Goal: Information Seeking & Learning: Learn about a topic

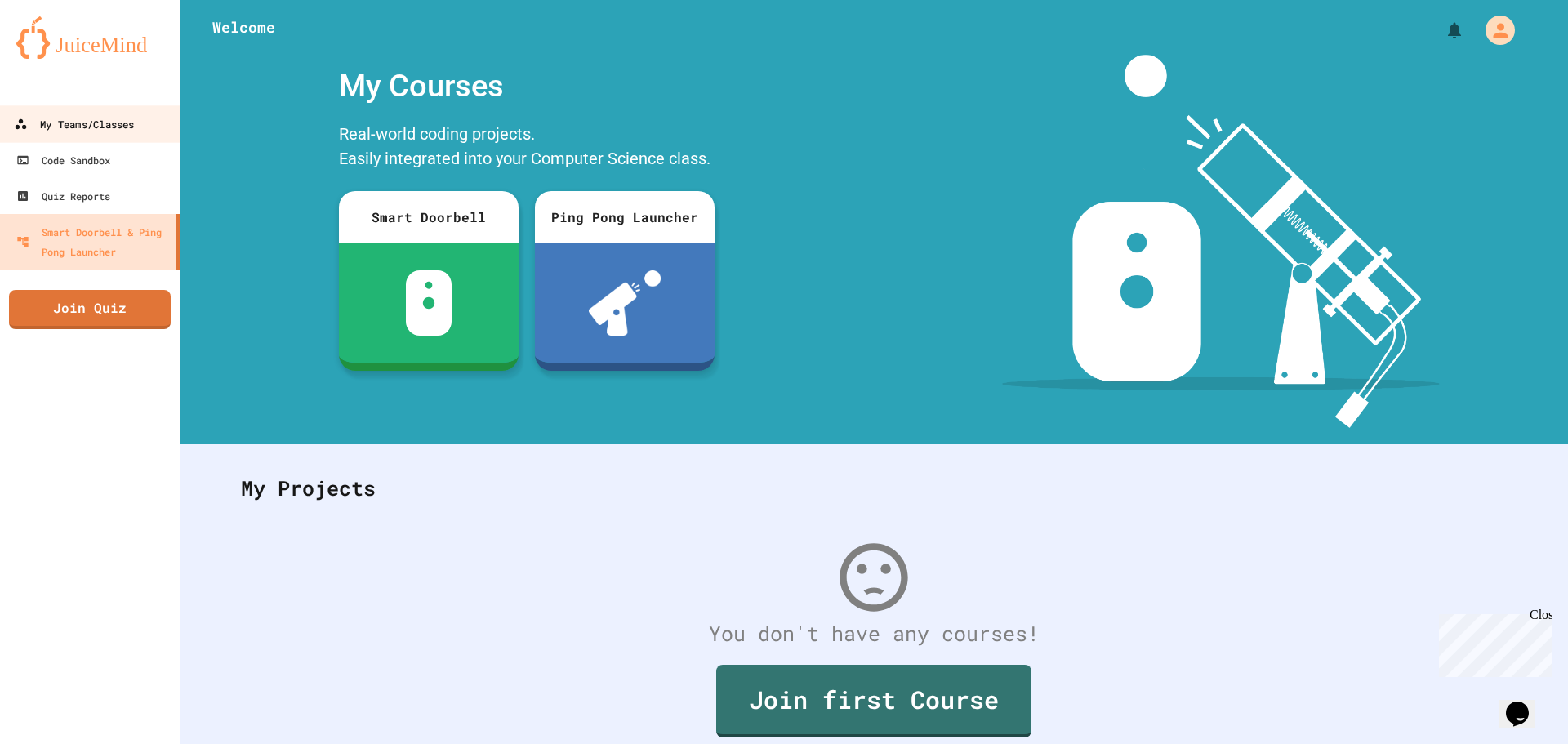
click at [143, 131] on link "My Teams/Classes" at bounding box center [90, 123] width 185 height 37
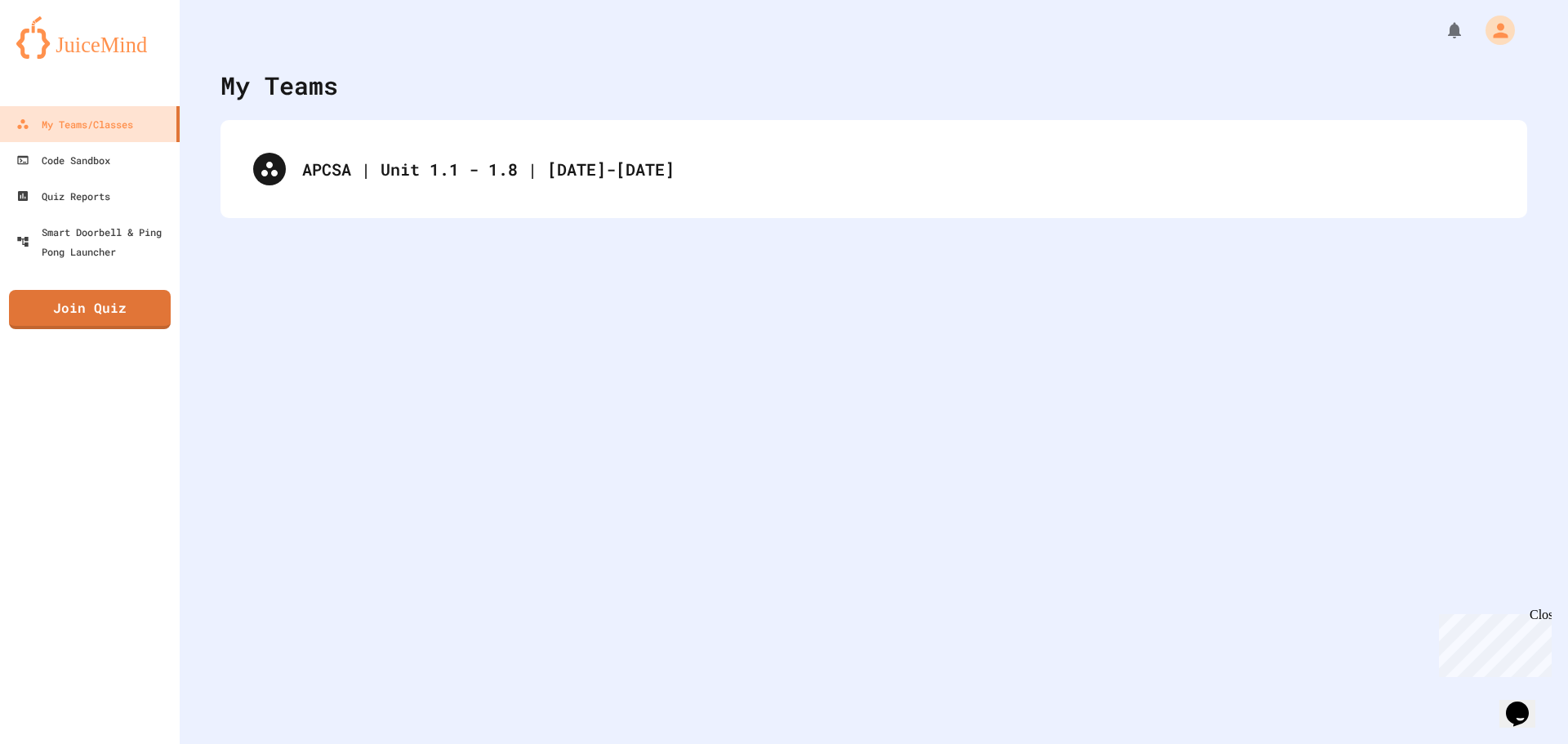
click at [553, 130] on div "APCSA | Unit 1.1 - 1.8 | [DATE]-[DATE]" at bounding box center [873, 169] width 1307 height 98
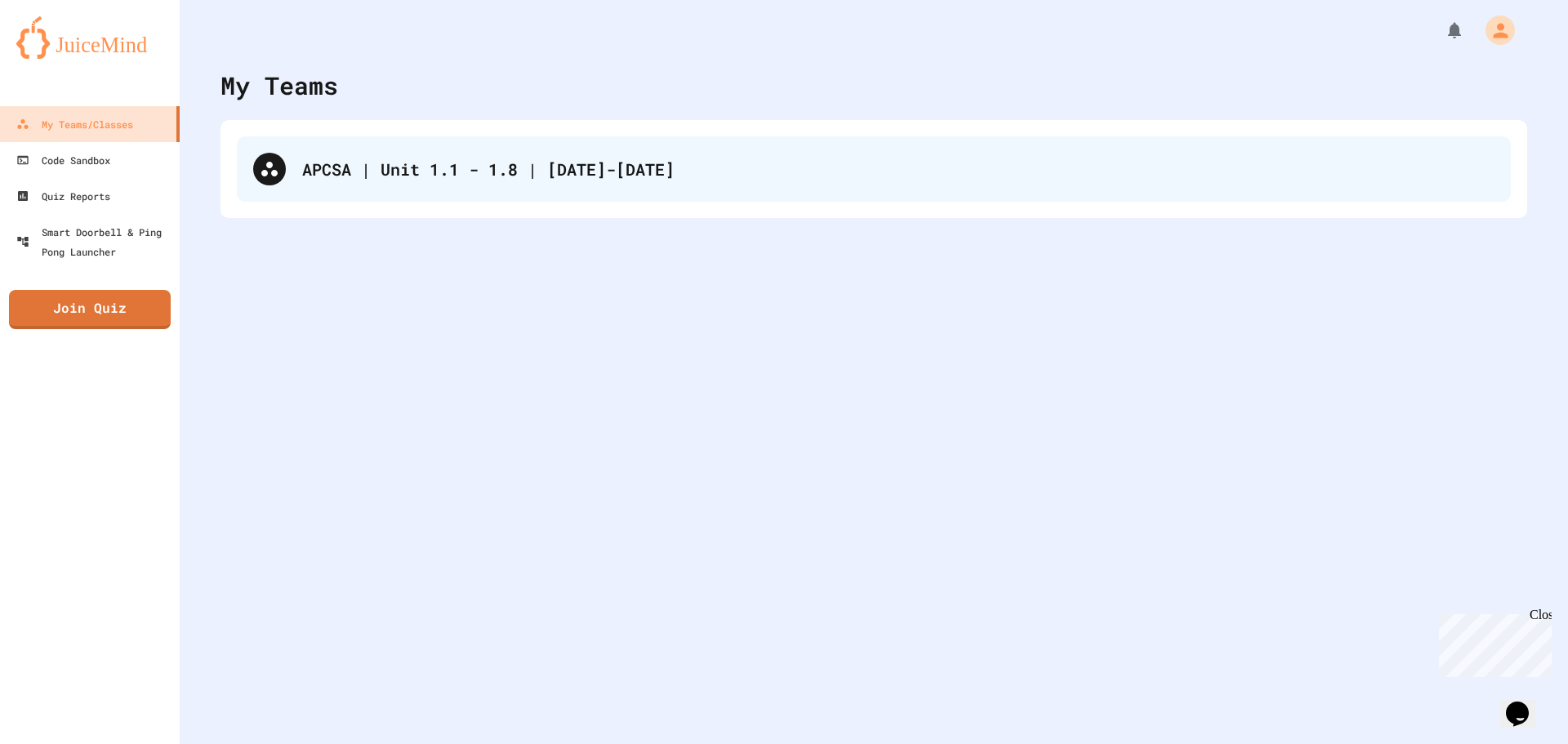
click at [540, 139] on div "APCSA | Unit 1.1 - 1.8 | [DATE]-[DATE]" at bounding box center [874, 169] width 1274 height 66
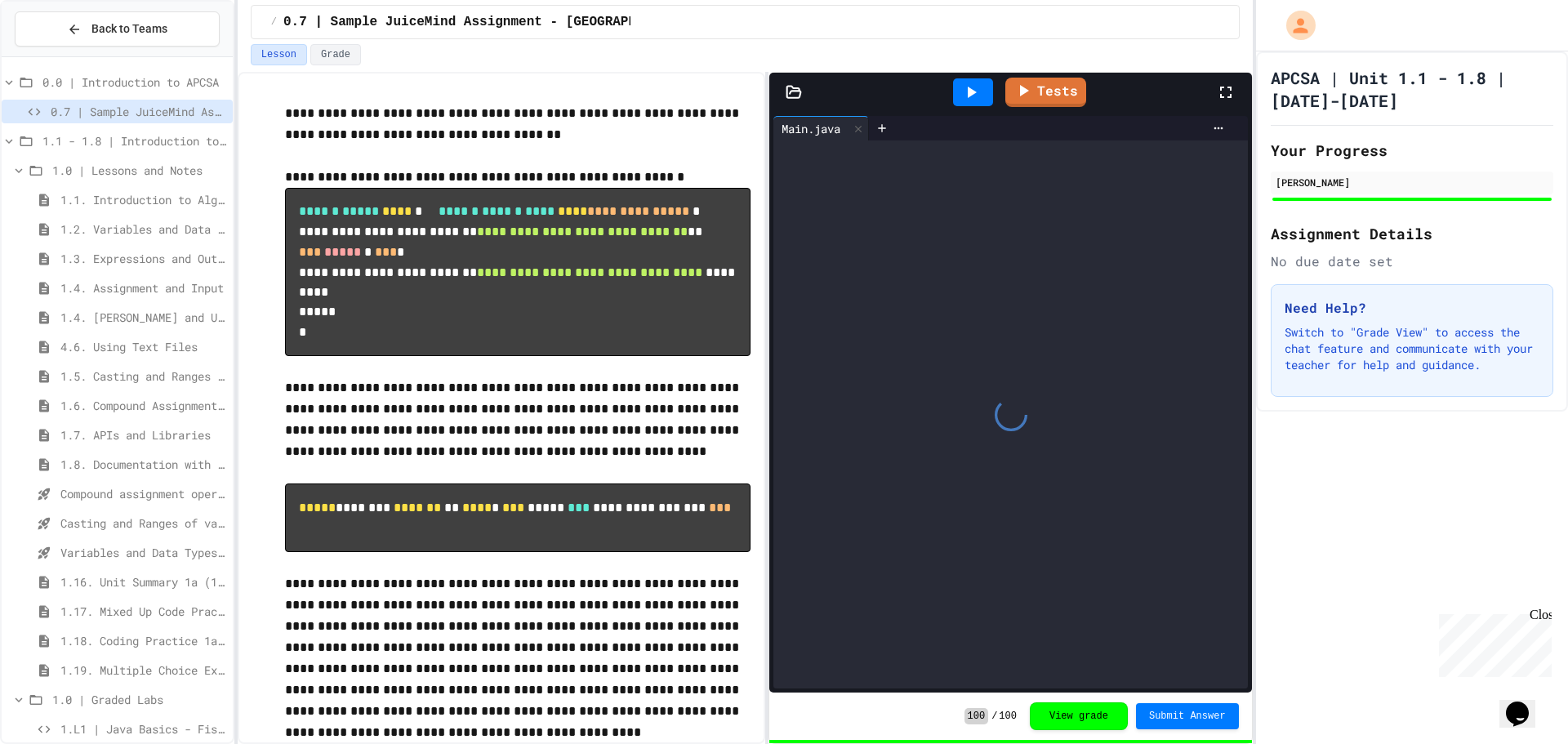
click at [120, 291] on span "1.4. Assignment and Input" at bounding box center [143, 288] width 165 height 17
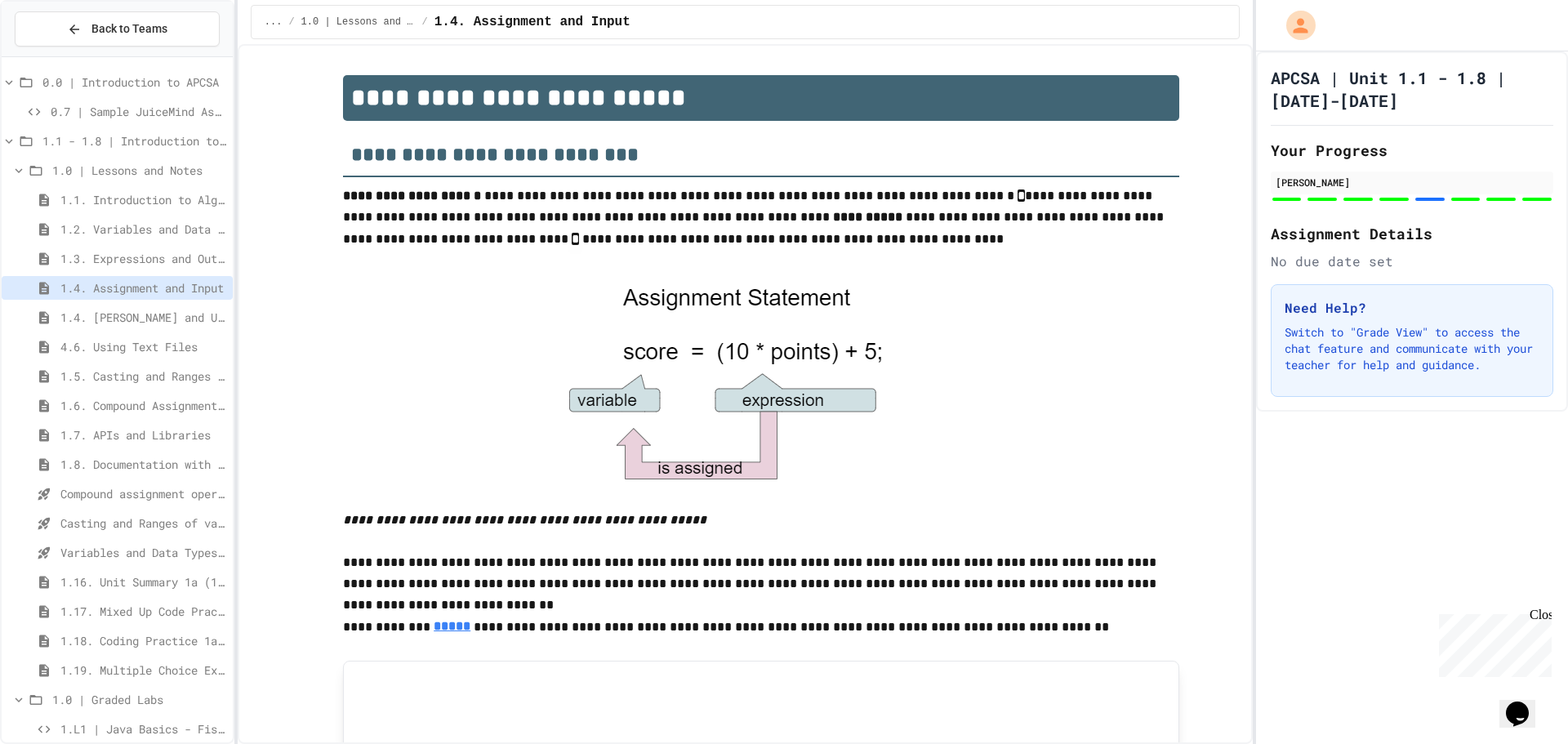
click at [63, 328] on div "1.4. [PERSON_NAME] and User Input" at bounding box center [117, 317] width 231 height 23
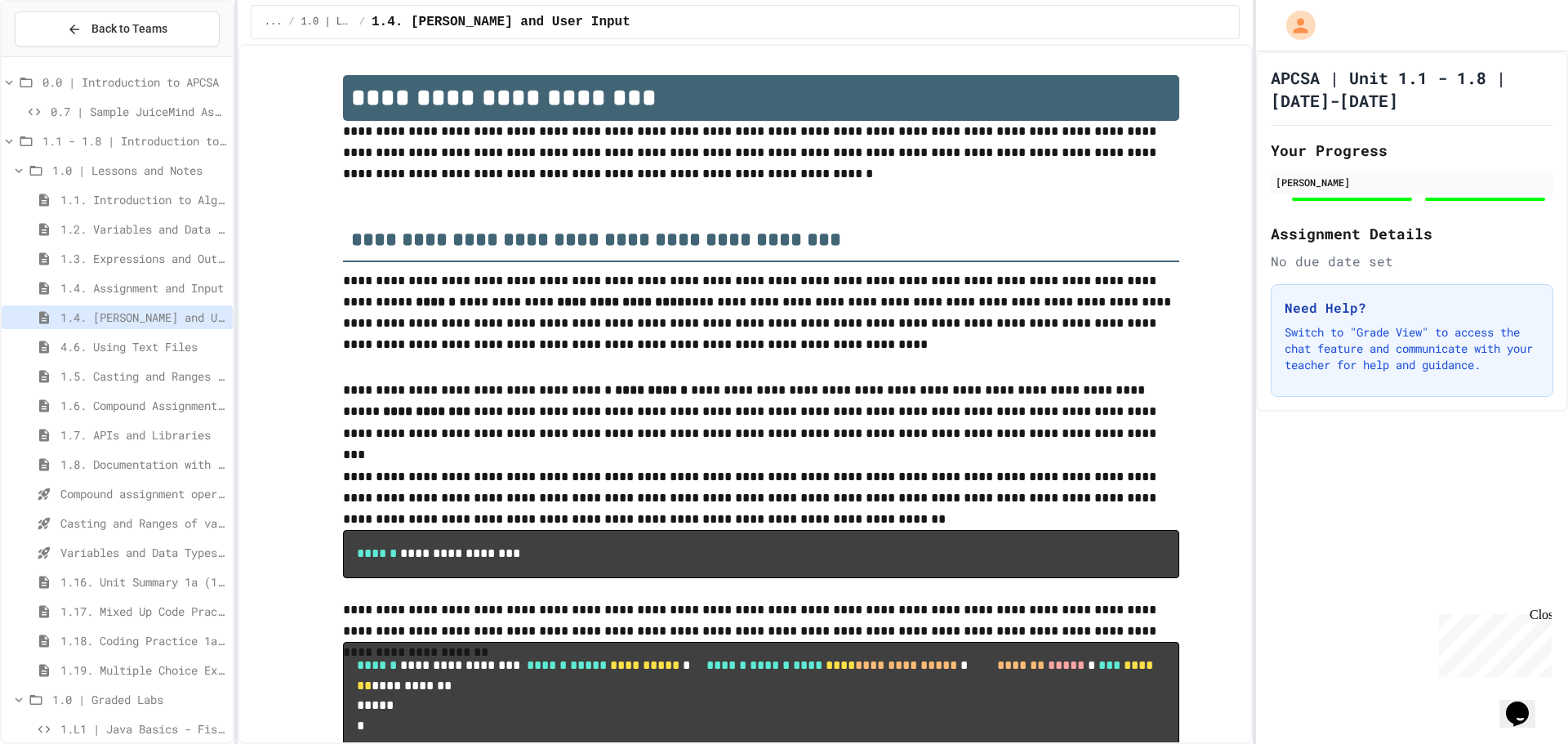
type input "**********"
